Goal: Task Accomplishment & Management: Manage account settings

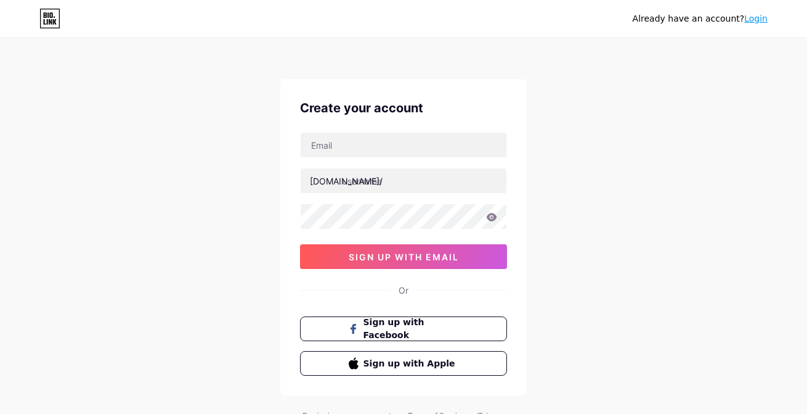
click at [301, 133] on div at bounding box center [301, 133] width 0 height 0
click at [566, 158] on div "Already have an account? Login Create your account [DOMAIN_NAME]/ 0cAFcWeA6BDnm…" at bounding box center [403, 236] width 807 height 472
click at [440, 144] on input "text" at bounding box center [404, 145] width 206 height 25
click at [583, 128] on div "Already have an account? Login Create your account [DOMAIN_NAME]/ 0cAFcWeA6BDnm…" at bounding box center [403, 236] width 807 height 472
click at [404, 141] on input "text" at bounding box center [404, 145] width 206 height 25
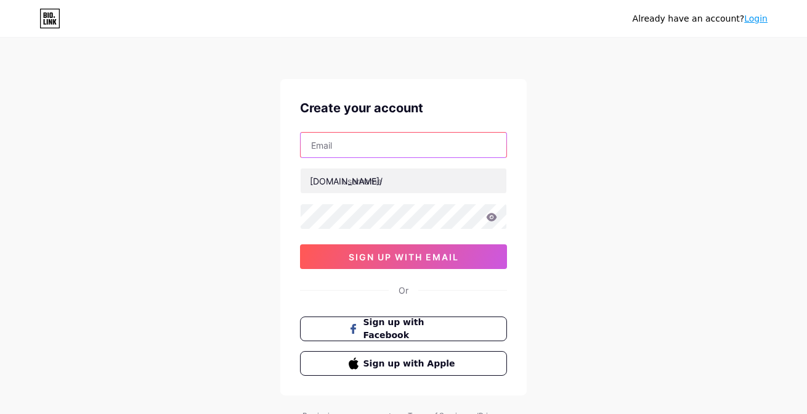
paste input "[EMAIL_ADDRESS][DOMAIN_NAME]"
type input "[EMAIL_ADDRESS][DOMAIN_NAME]"
click at [562, 209] on div "Already have an account? Login Create your account [EMAIL_ADDRESS][DOMAIN_NAME]…" at bounding box center [403, 236] width 807 height 472
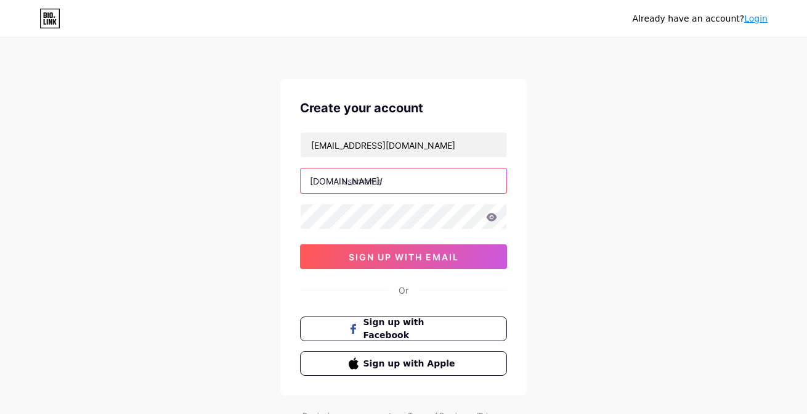
click at [395, 181] on input "text" at bounding box center [404, 180] width 206 height 25
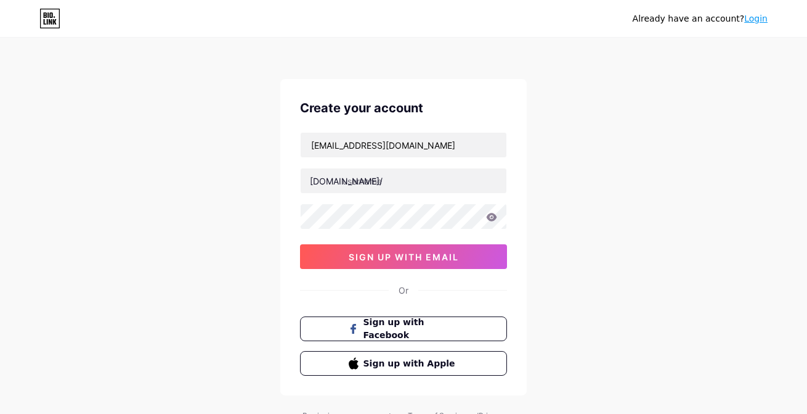
click at [580, 190] on div "Already have an account? Login Create your account [EMAIL_ADDRESS][DOMAIN_NAME]…" at bounding box center [403, 236] width 807 height 472
click at [761, 18] on link "Login" at bounding box center [756, 19] width 23 height 10
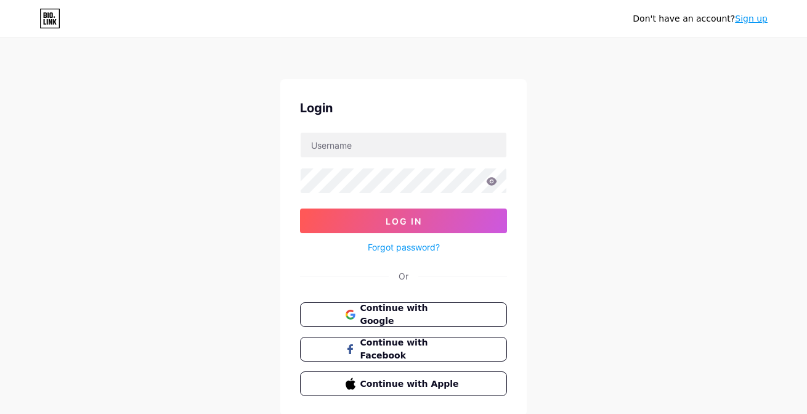
type input "[EMAIL_ADDRESS][DOMAIN_NAME]"
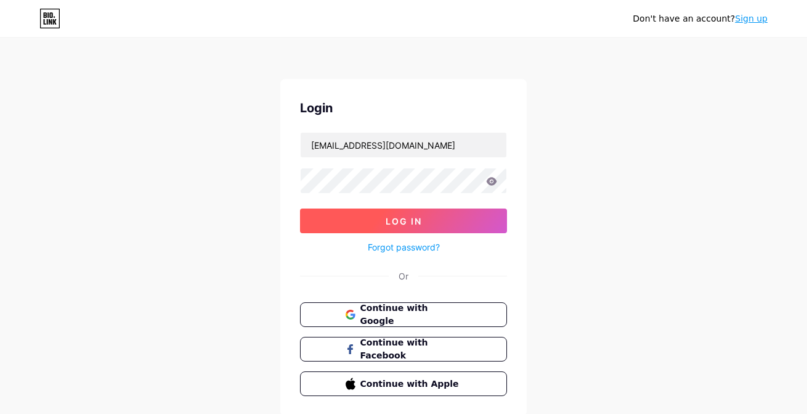
click at [419, 221] on span "Log In" at bounding box center [404, 221] width 36 height 10
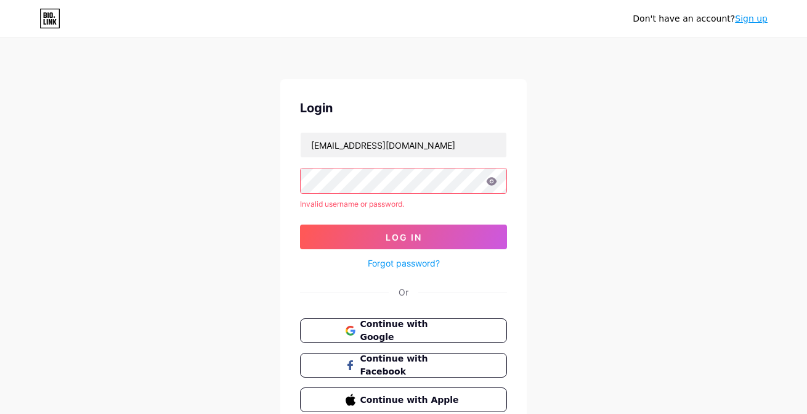
click at [489, 178] on icon at bounding box center [492, 181] width 10 height 8
click at [546, 229] on div "Don't have an account? Sign up Login [EMAIL_ADDRESS][DOMAIN_NAME] Invalid usern…" at bounding box center [403, 235] width 807 height 471
click at [492, 182] on icon at bounding box center [491, 181] width 11 height 9
click at [497, 181] on icon at bounding box center [491, 181] width 11 height 9
click at [422, 237] on button "Log In" at bounding box center [403, 236] width 207 height 25
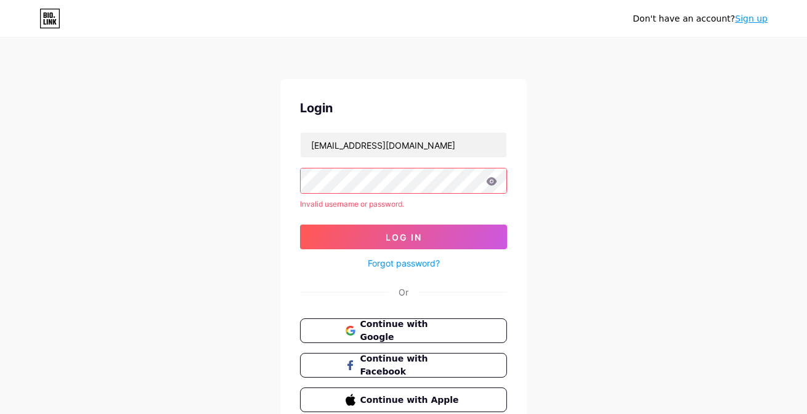
click at [414, 263] on link "Forgot password?" at bounding box center [404, 262] width 72 height 13
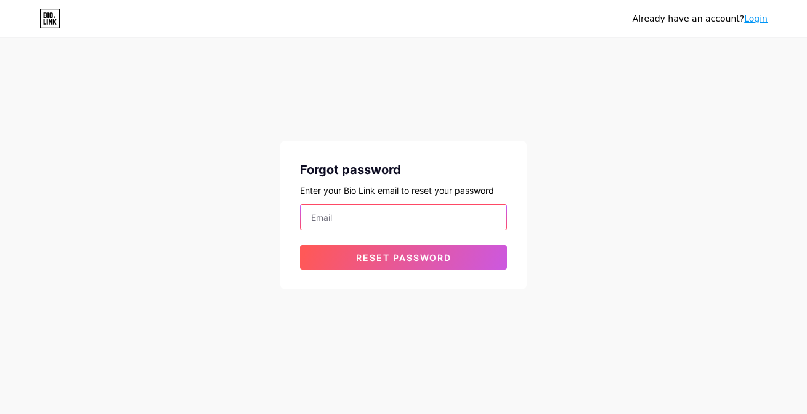
type input "[EMAIL_ADDRESS][DOMAIN_NAME]"
click at [390, 224] on input "[EMAIL_ADDRESS][DOMAIN_NAME]" at bounding box center [404, 217] width 206 height 25
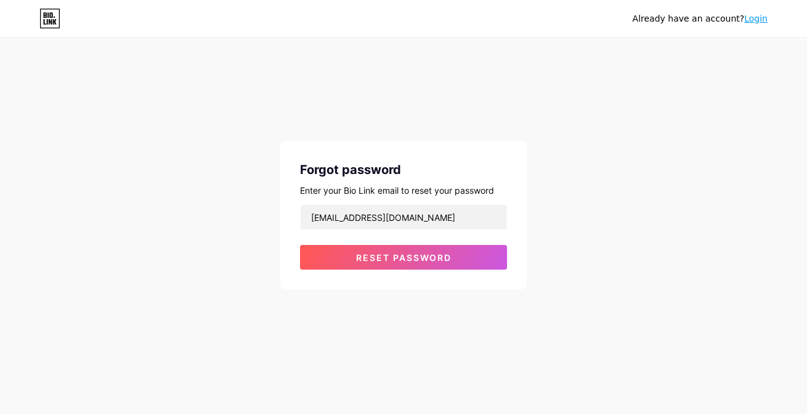
click at [574, 214] on div "Already have an account? Login Forgot password Enter your Bio Link email to res…" at bounding box center [403, 164] width 807 height 329
click at [406, 258] on span "Reset password" at bounding box center [404, 257] width 96 height 10
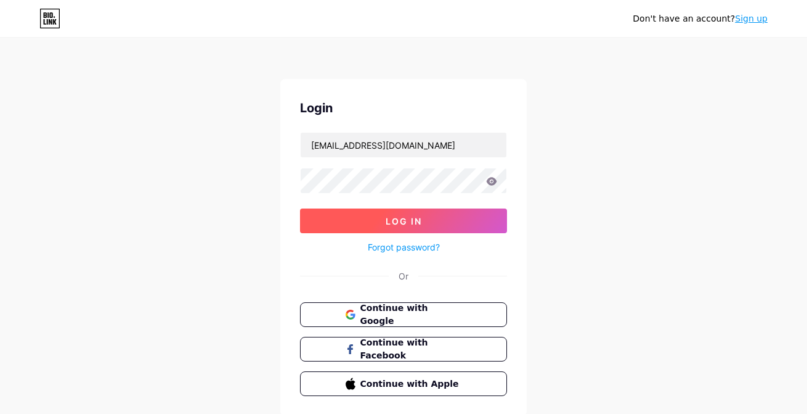
click at [453, 222] on button "Log In" at bounding box center [403, 220] width 207 height 25
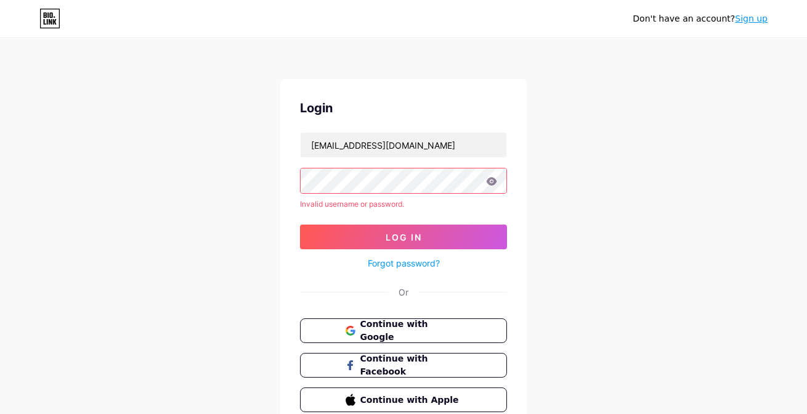
click at [494, 183] on icon at bounding box center [492, 181] width 10 height 8
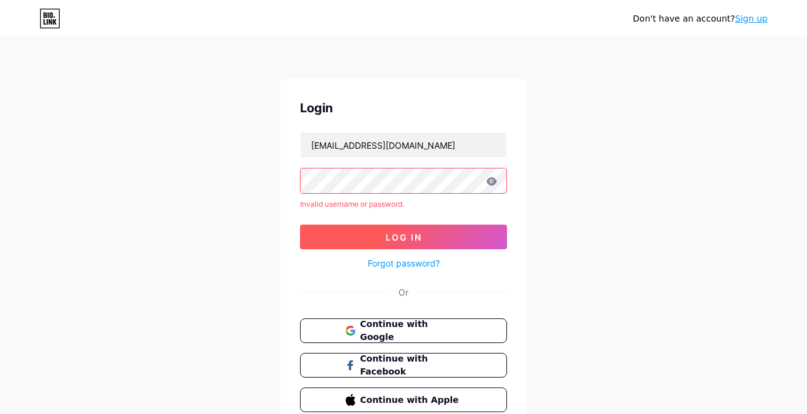
click at [402, 235] on span "Log In" at bounding box center [404, 237] width 36 height 10
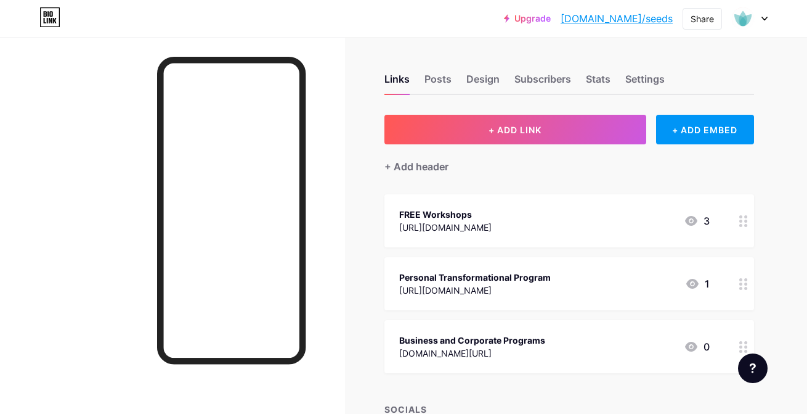
click at [742, 221] on icon at bounding box center [744, 221] width 9 height 12
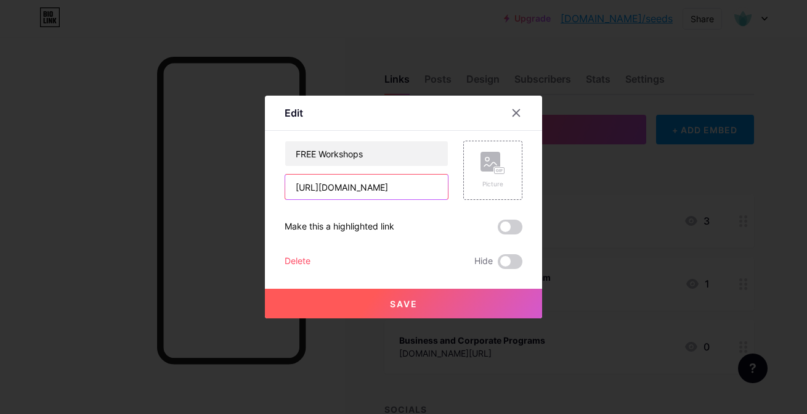
click at [425, 190] on input "https://beunstoppable.me/" at bounding box center [366, 186] width 163 height 25
paste input "seedsleadership.com/be-unstoppable-masterclass"
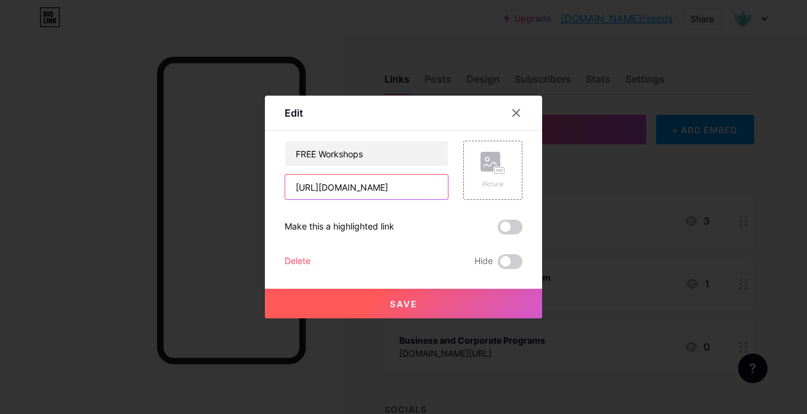
type input "https://seedsleadership.com/be-unstoppable-masterclass/"
click at [405, 306] on span "Save" at bounding box center [404, 303] width 28 height 10
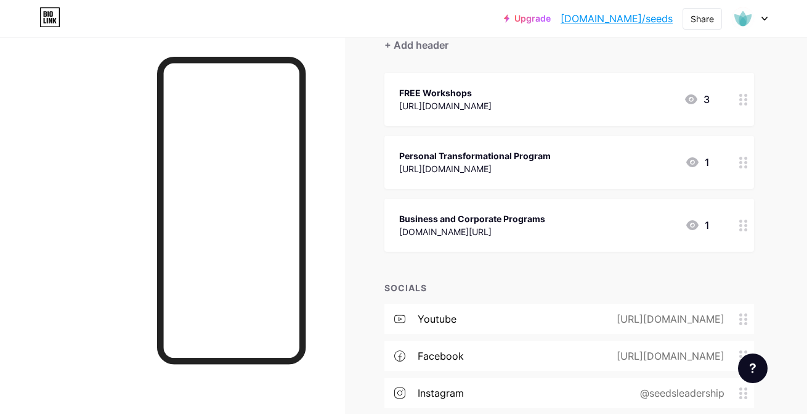
scroll to position [0, 0]
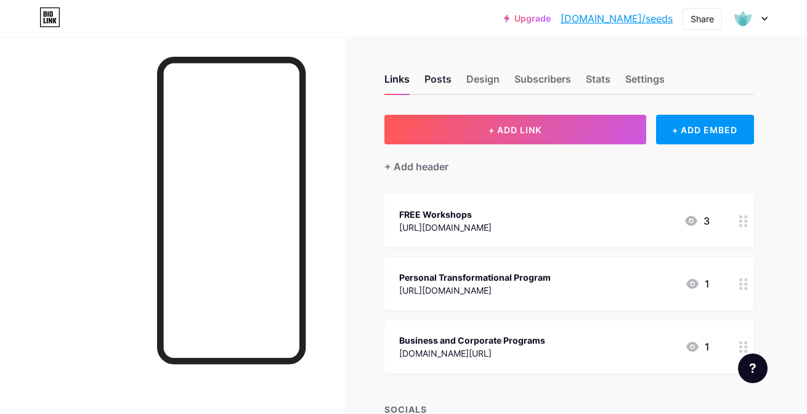
click at [435, 80] on div "Posts" at bounding box center [438, 83] width 27 height 22
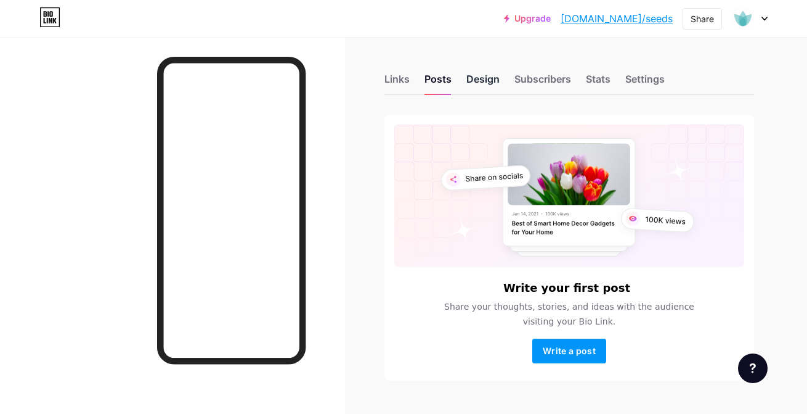
click at [478, 76] on div "Design" at bounding box center [483, 83] width 33 height 22
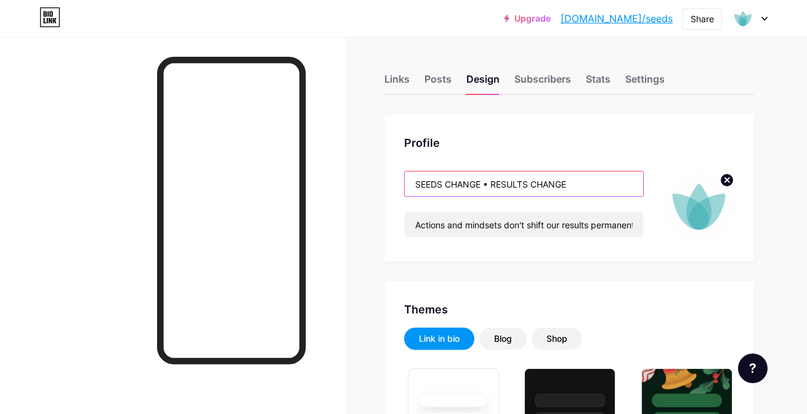
click at [485, 183] on input "SEEDS CHANGE • RESULTS CHANGE" at bounding box center [524, 183] width 239 height 25
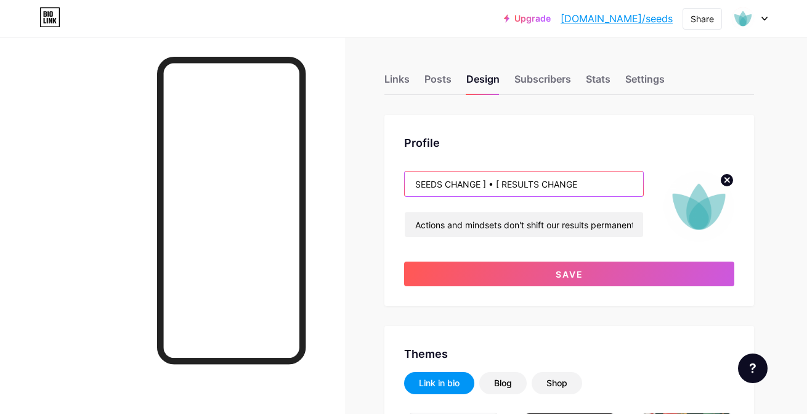
click at [417, 187] on input "SEEDS CHANGE ] • [ RESULTS CHANGE" at bounding box center [524, 183] width 239 height 25
click at [589, 182] on input "[SEEDS CHANGE ] • [ RESULTS CHANGE" at bounding box center [524, 183] width 239 height 25
click at [497, 186] on input "[SEEDS CHANGE ] • [ RESULTS CHANGE]" at bounding box center [524, 183] width 239 height 25
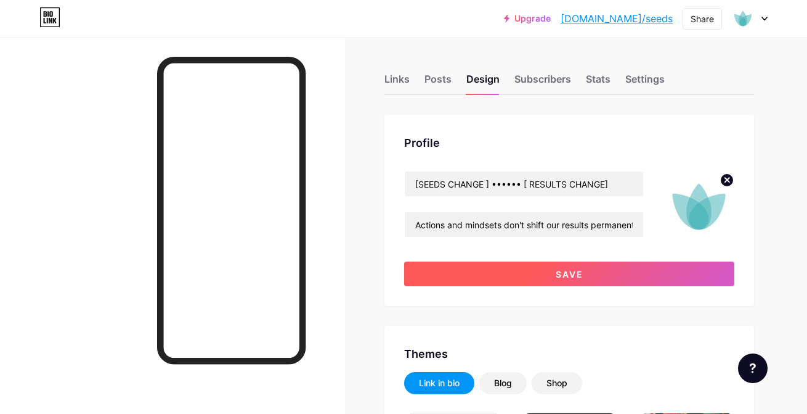
click at [562, 277] on span "Save" at bounding box center [570, 274] width 28 height 10
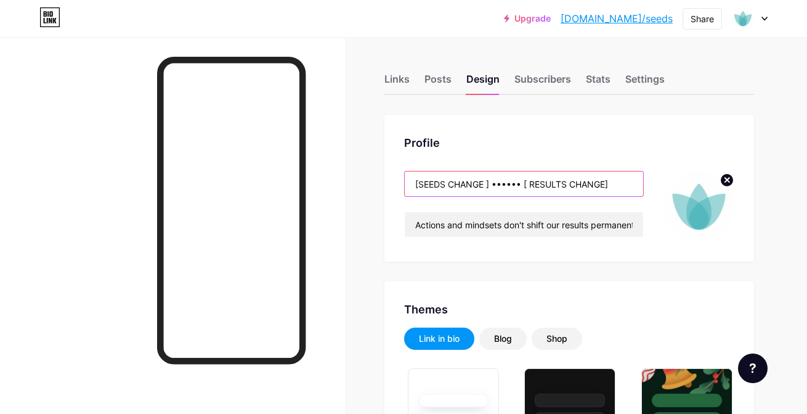
click at [527, 179] on input "[SEEDS CHANGE ] •••••• [ RESULTS CHANGE]" at bounding box center [524, 183] width 239 height 25
click at [518, 185] on input "[SEEDS CHANGE ] •••••• [ RESULTS CHANGE]" at bounding box center [524, 183] width 239 height 25
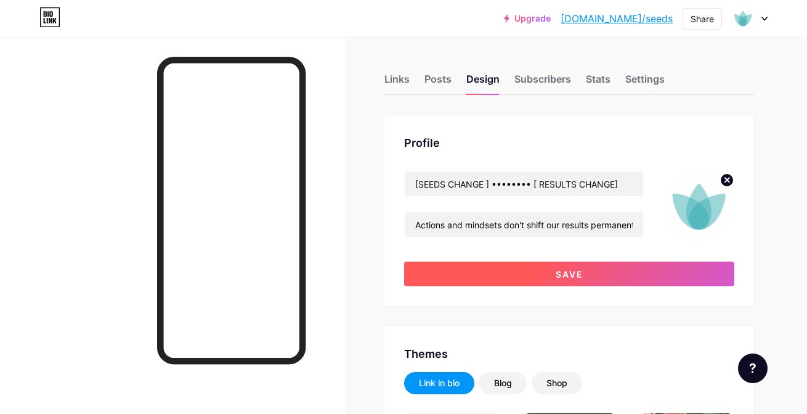
click at [593, 273] on button "Save" at bounding box center [569, 273] width 330 height 25
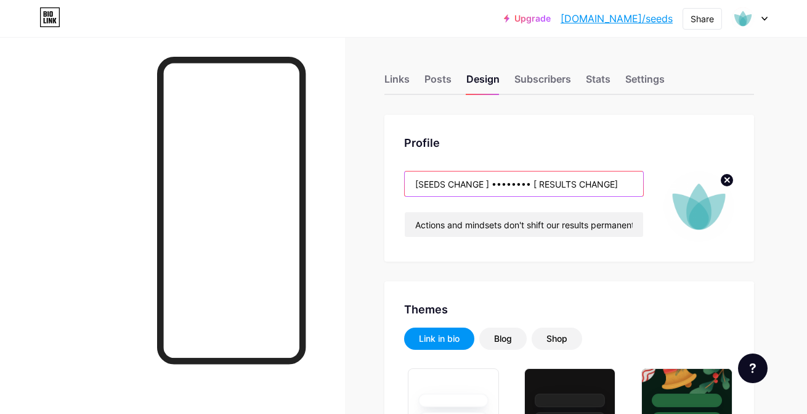
click at [533, 182] on input "[SEEDS CHANGE ] •••••••• [ RESULTS CHANGE]" at bounding box center [524, 183] width 239 height 25
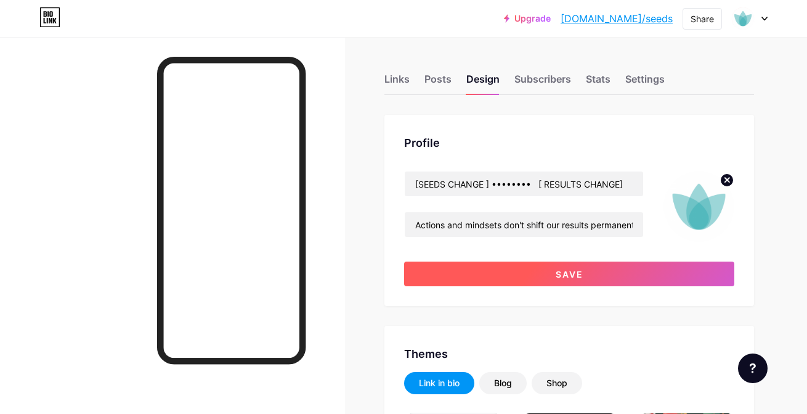
click at [587, 269] on button "Save" at bounding box center [569, 273] width 330 height 25
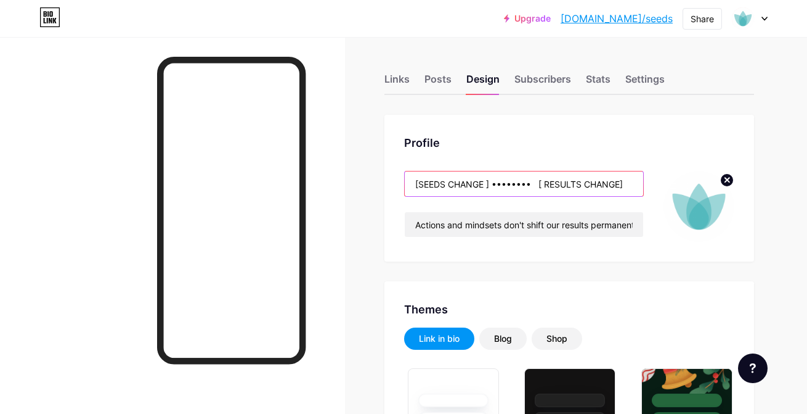
click at [526, 179] on input "[SEEDS CHANGE ] •••••••• [ RESULTS CHANGE]" at bounding box center [524, 183] width 239 height 25
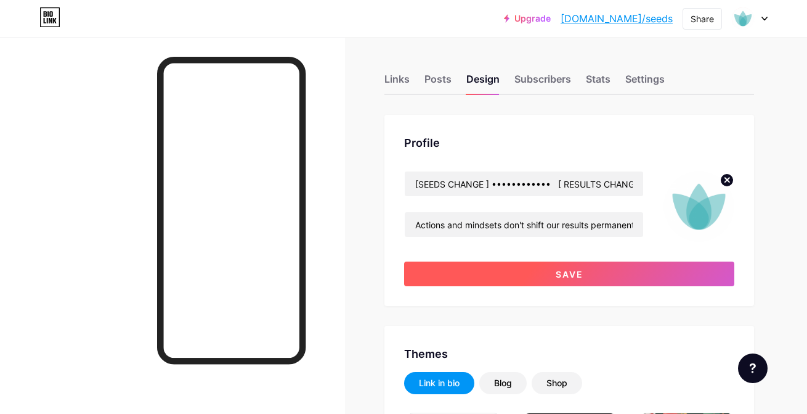
click at [555, 280] on button "Save" at bounding box center [569, 273] width 330 height 25
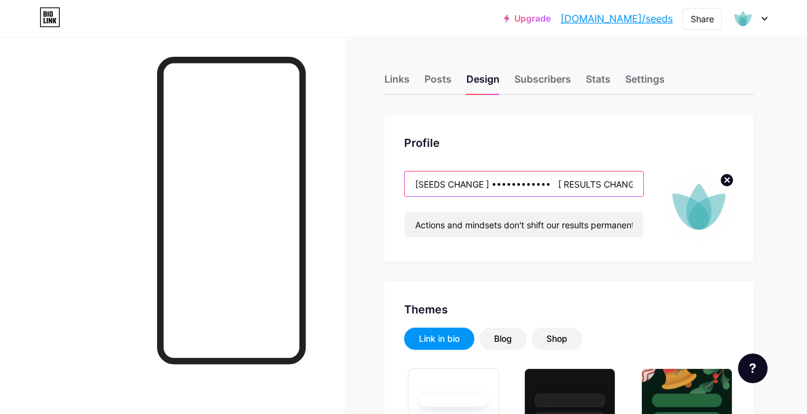
click at [562, 184] on input "[SEEDS CHANGE ] •••••••••••• [ RESULTS CHANGE]" at bounding box center [524, 183] width 239 height 25
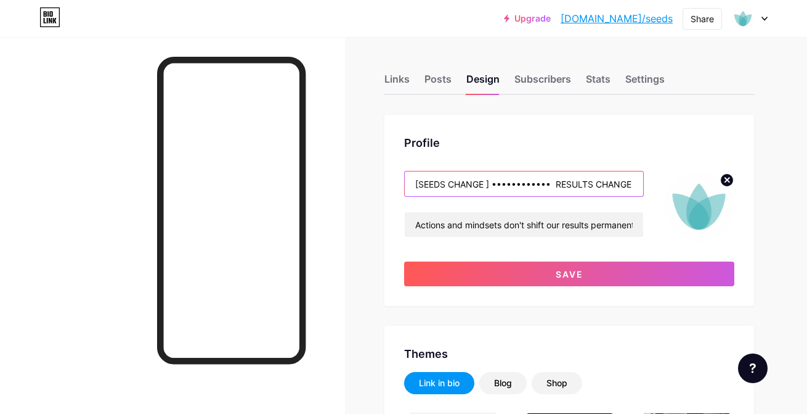
click at [485, 185] on input "[SEEDS CHANGE ] •••••••••••• RESULTS CHANGE" at bounding box center [524, 183] width 239 height 25
click at [420, 184] on input "[SEEDS CHANGE •••••••••••• RESULTS CHANGE" at bounding box center [524, 183] width 239 height 25
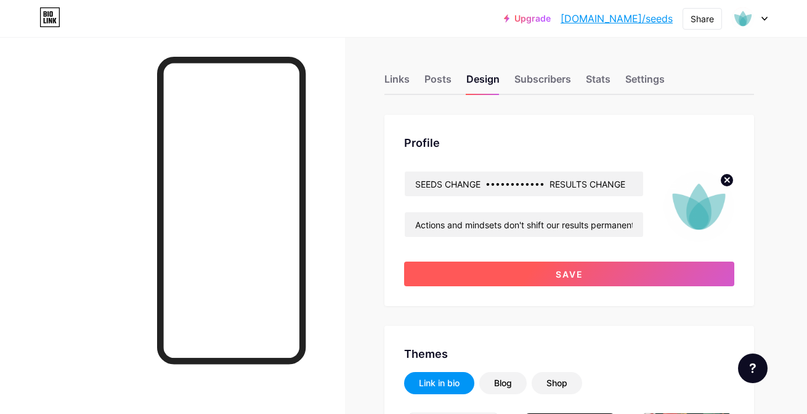
click at [539, 277] on button "Save" at bounding box center [569, 273] width 330 height 25
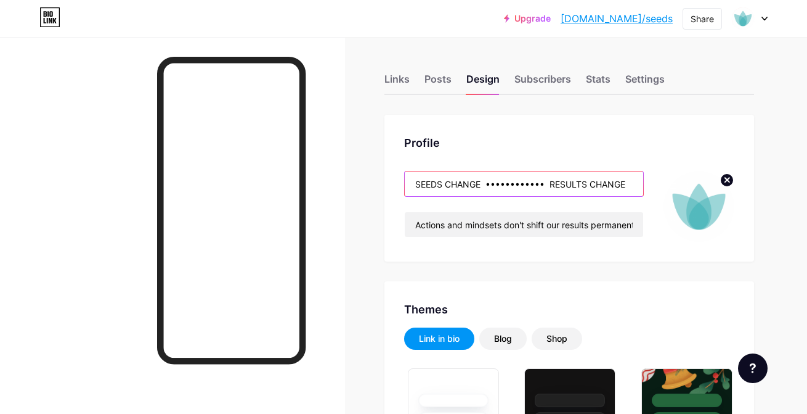
click at [518, 185] on input "SEEDS CHANGE •••••••••••• RESULTS CHANGE" at bounding box center [524, 183] width 239 height 25
drag, startPoint x: 545, startPoint y: 184, endPoint x: 516, endPoint y: 184, distance: 29.0
click at [516, 184] on input "SEEDS CHANGE •••••••••••• RESULTS CHANGE" at bounding box center [524, 183] width 239 height 25
click at [415, 186] on input "SEEDS CHANGE •••••••••••• RESULTS CHANGE" at bounding box center [524, 183] width 239 height 25
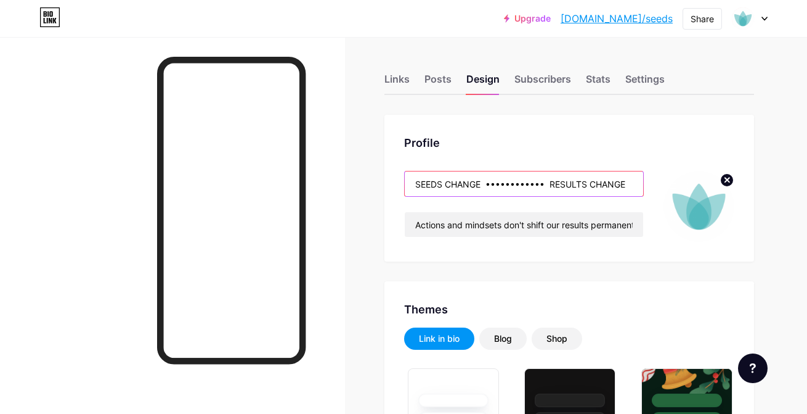
paste input "••••••"
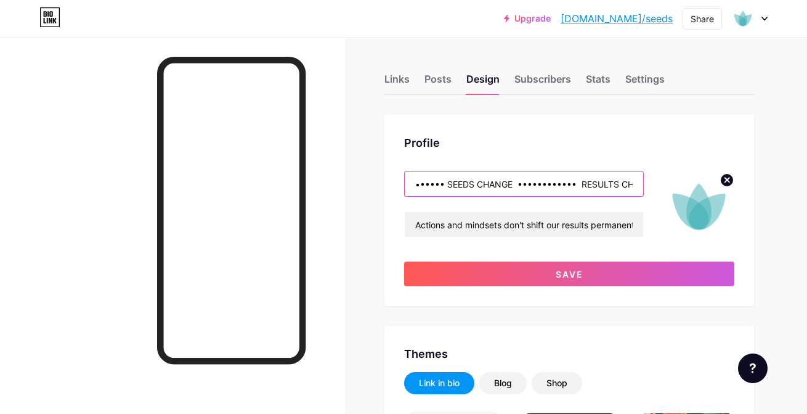
click at [419, 185] on input "•••••• SEEDS CHANGE •••••••••••• RESULTS CHANGE" at bounding box center [524, 183] width 239 height 25
click at [425, 186] on input "••••• SEEDS CHANGE •••••••••••• RESULTS CHANGE" at bounding box center [524, 183] width 239 height 25
paste input "••••••"
drag, startPoint x: 468, startPoint y: 186, endPoint x: 379, endPoint y: 186, distance: 88.8
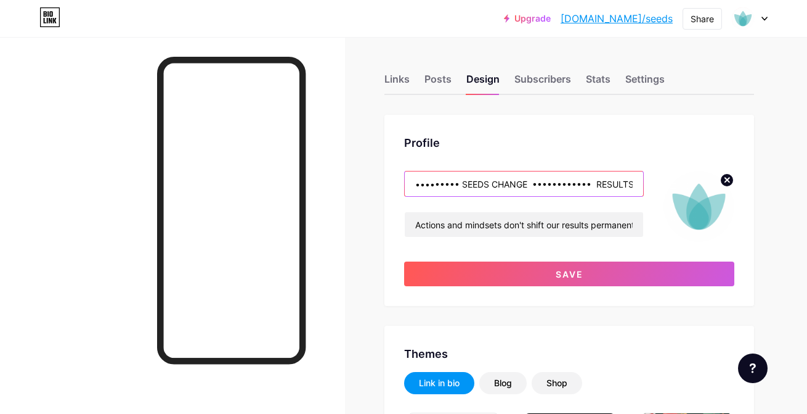
click at [532, 186] on input "••••••••• SEEDS CHANGE •••••••••••• RESULTS CHANGE" at bounding box center [524, 183] width 239 height 25
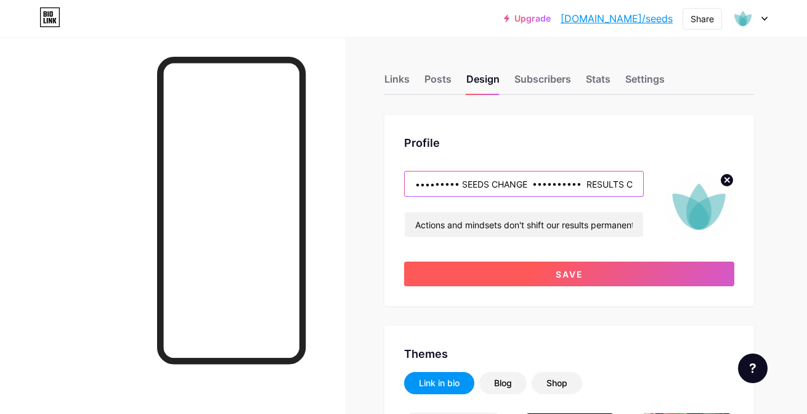
type input "••••••••• SEEDS CHANGE •••••••••• RESULTS CHANGE"
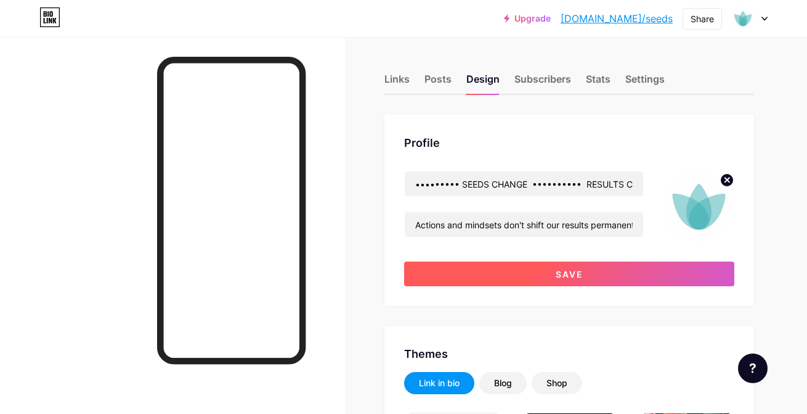
click at [583, 277] on span "Save" at bounding box center [570, 274] width 28 height 10
